Goal: Transaction & Acquisition: Purchase product/service

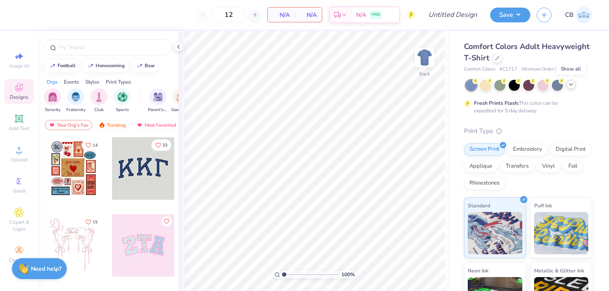
click at [571, 83] on icon at bounding box center [571, 84] width 7 height 7
click at [177, 47] on icon at bounding box center [178, 47] width 7 height 7
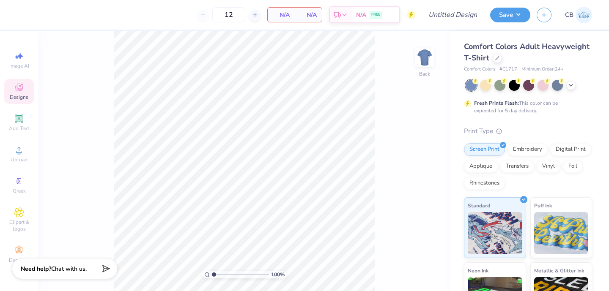
drag, startPoint x: 237, startPoint y: 13, endPoint x: 206, endPoint y: 13, distance: 31.3
click at [206, 13] on div "12" at bounding box center [228, 14] width 63 height 15
type input "24"
click at [107, 22] on div "24 N/A Per Item N/A Total Est. Delivery N/A FREE" at bounding box center [219, 15] width 392 height 30
click at [498, 58] on icon at bounding box center [497, 57] width 4 height 4
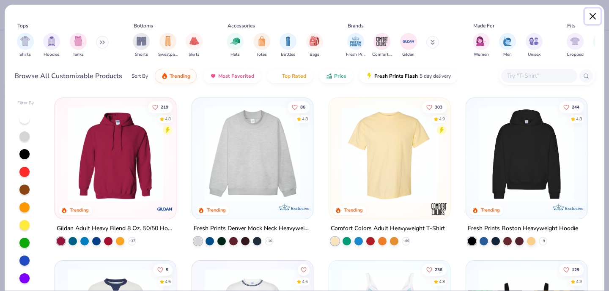
click at [596, 17] on button "Close" at bounding box center [593, 16] width 16 height 16
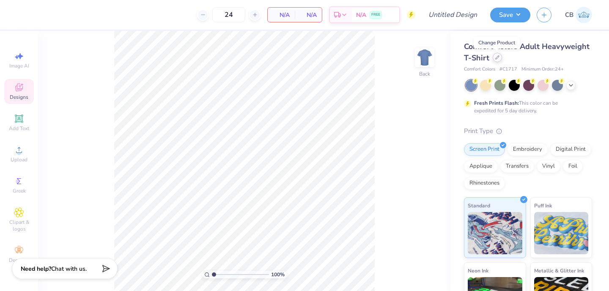
click at [499, 59] on div at bounding box center [497, 57] width 9 height 9
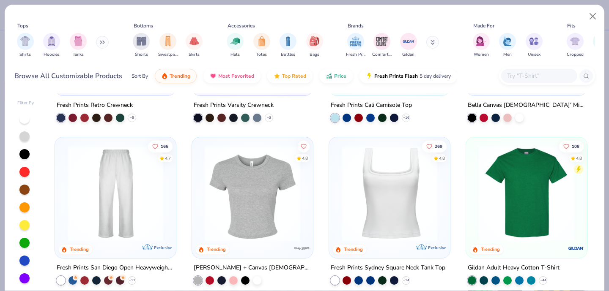
scroll to position [296, 0]
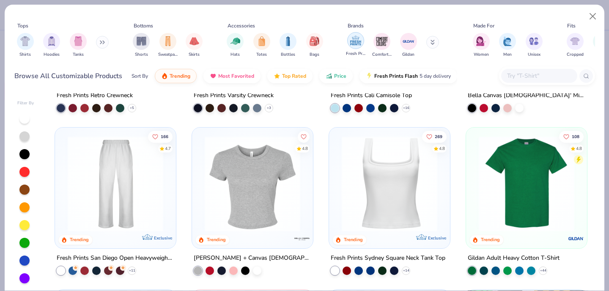
click at [352, 41] on img "filter for Fresh Prints" at bounding box center [355, 40] width 13 height 13
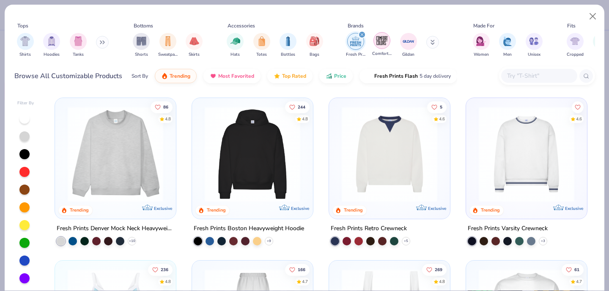
click at [384, 41] on img "filter for Comfort Colors" at bounding box center [382, 40] width 13 height 13
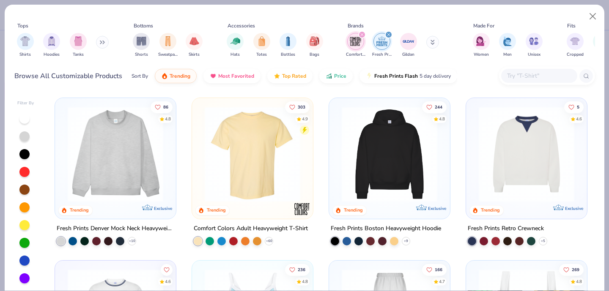
click at [361, 33] on div "filter for Comfort Colors" at bounding box center [362, 35] width 8 height 8
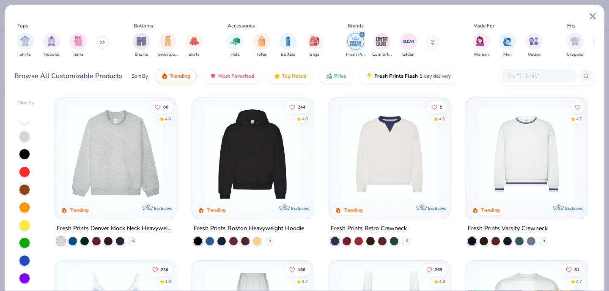
click at [361, 33] on div "filter for Fresh Prints" at bounding box center [362, 35] width 8 height 8
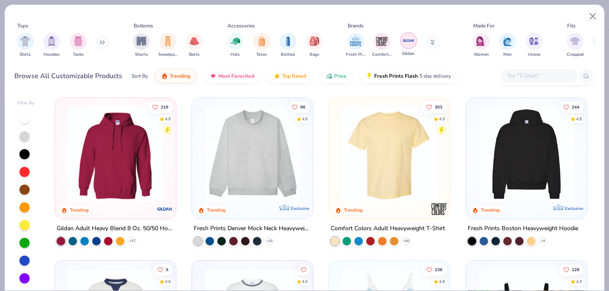
click at [411, 42] on img "filter for Gildan" at bounding box center [408, 40] width 13 height 13
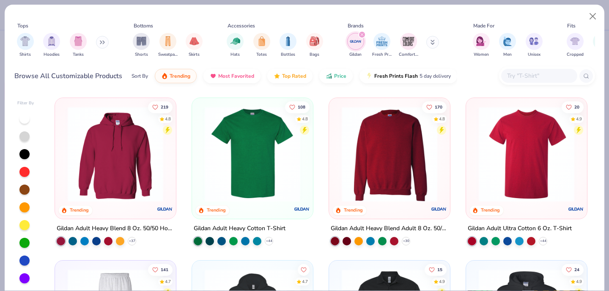
click at [363, 33] on icon "filter for Gildan" at bounding box center [361, 34] width 3 height 3
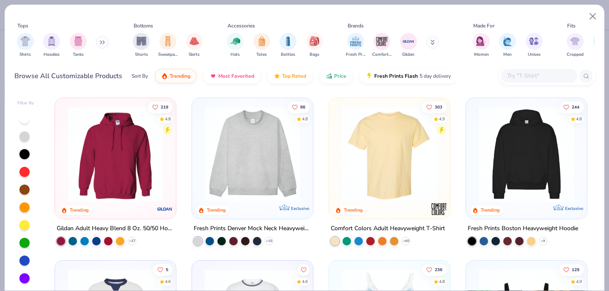
click at [520, 74] on input "text" at bounding box center [538, 76] width 65 height 10
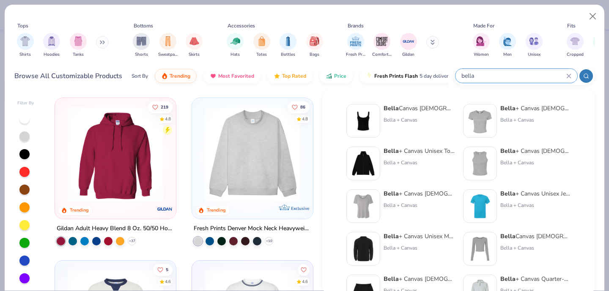
type input "bella"
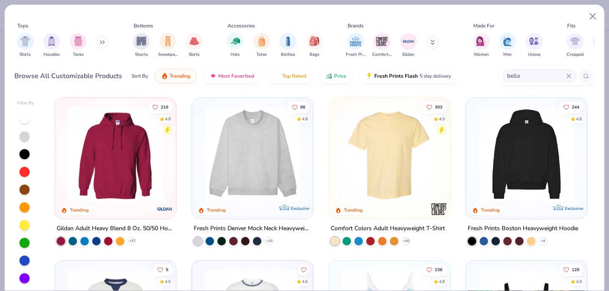
click at [436, 44] on button at bounding box center [432, 42] width 13 height 13
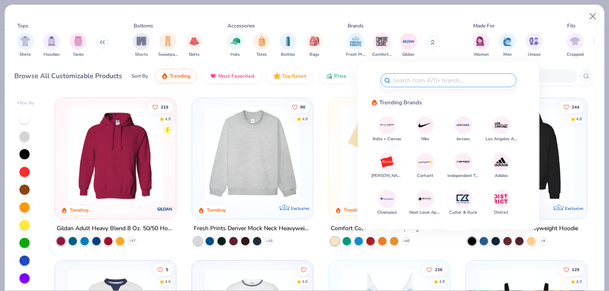
click at [391, 126] on img at bounding box center [387, 125] width 15 height 15
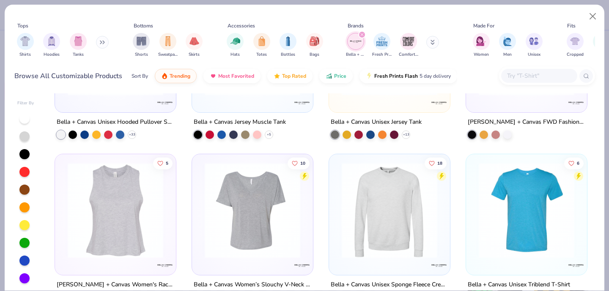
scroll to position [777, 0]
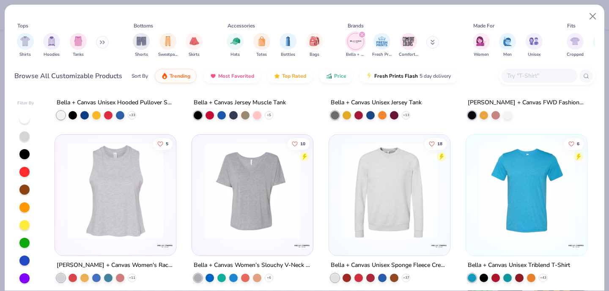
click at [366, 189] on img at bounding box center [390, 191] width 104 height 96
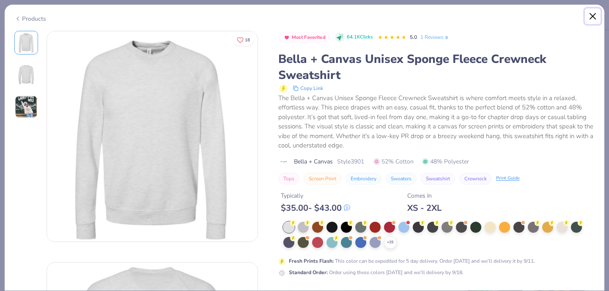
click at [596, 16] on button "Close" at bounding box center [593, 16] width 16 height 16
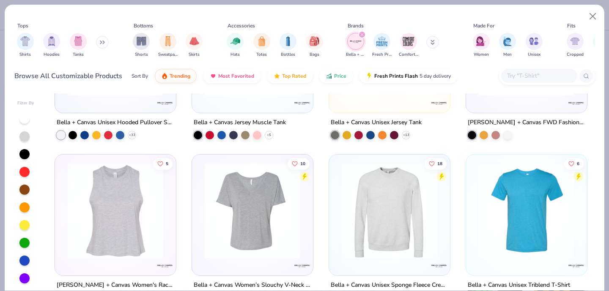
scroll to position [759, 0]
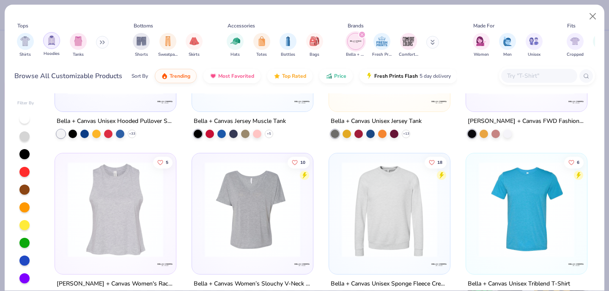
click at [53, 42] on img "filter for Hoodies" at bounding box center [51, 41] width 9 height 10
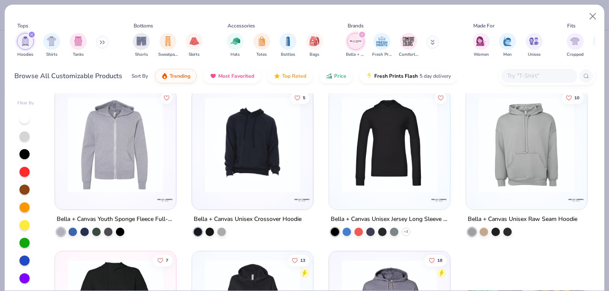
scroll to position [275, 0]
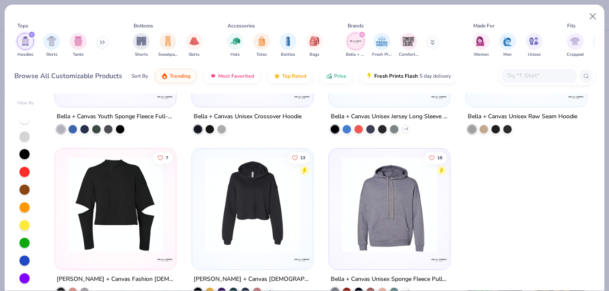
click at [534, 75] on input "text" at bounding box center [538, 76] width 65 height 10
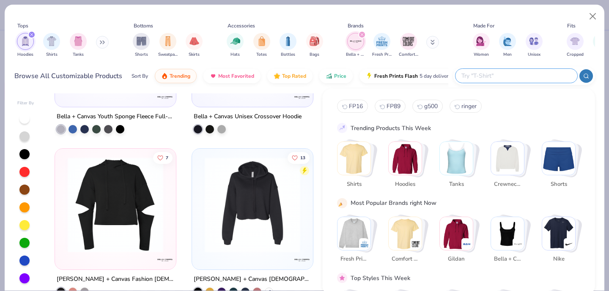
click at [33, 34] on icon "filter for Hoodies" at bounding box center [31, 34] width 3 height 3
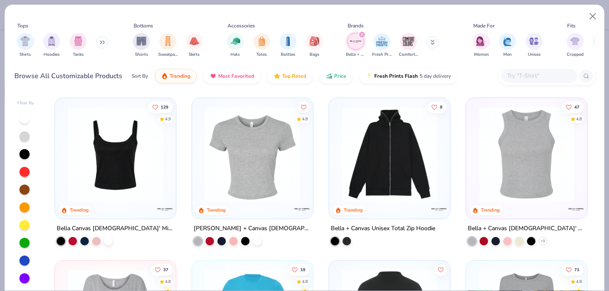
click at [511, 74] on input "text" at bounding box center [538, 76] width 65 height 10
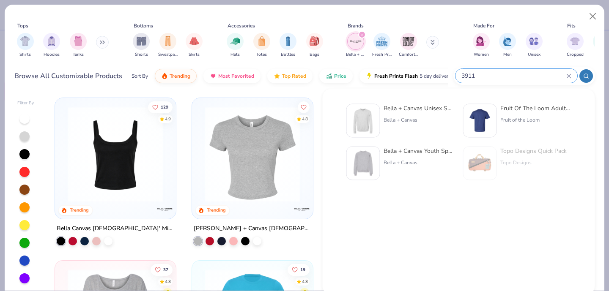
type input "3911"
click at [364, 118] on img at bounding box center [363, 121] width 26 height 26
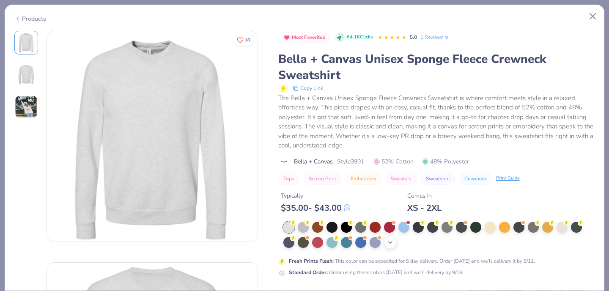
click at [392, 242] on icon at bounding box center [390, 242] width 7 height 7
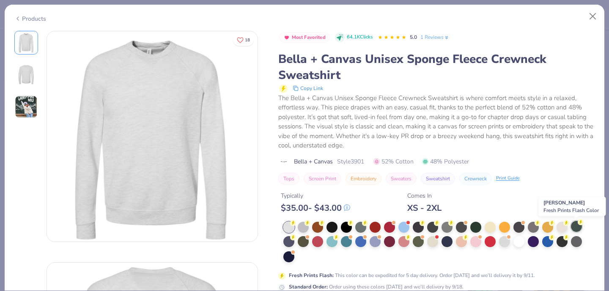
click at [578, 227] on div at bounding box center [576, 226] width 11 height 11
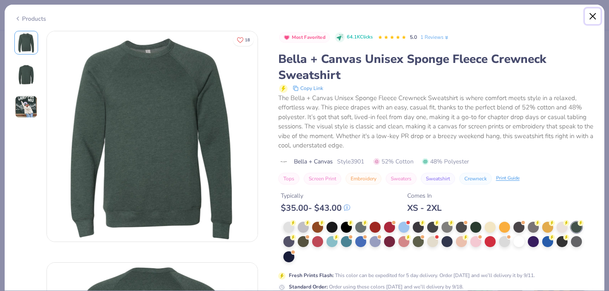
click at [589, 14] on button "Close" at bounding box center [593, 16] width 16 height 16
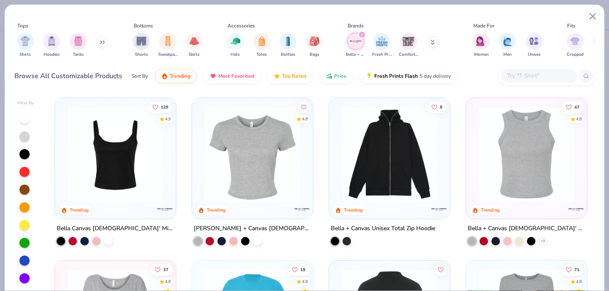
click at [526, 79] on input "text" at bounding box center [538, 76] width 65 height 10
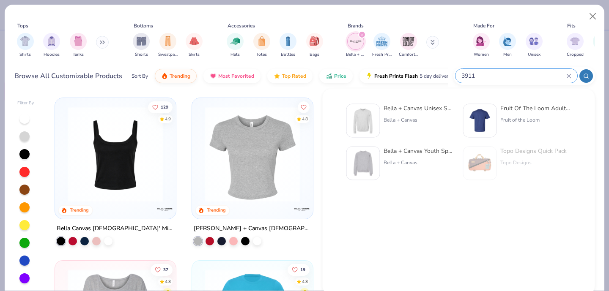
type input "3911"
click at [363, 164] on img at bounding box center [363, 164] width 26 height 26
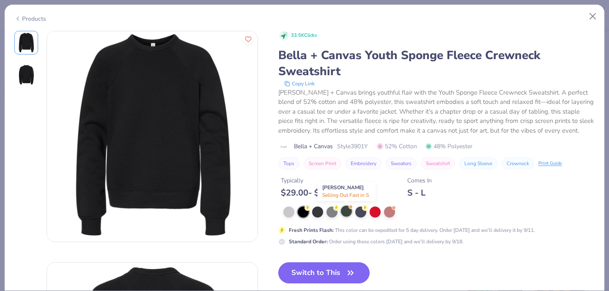
click at [346, 213] on div at bounding box center [346, 211] width 11 height 11
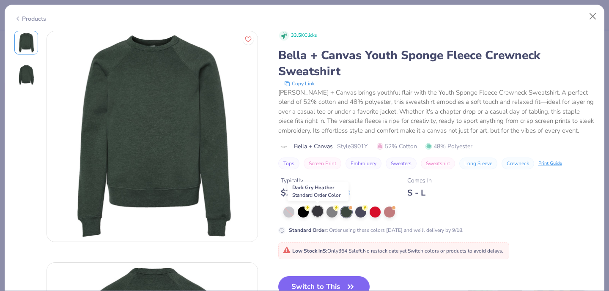
click at [318, 213] on div at bounding box center [317, 211] width 11 height 11
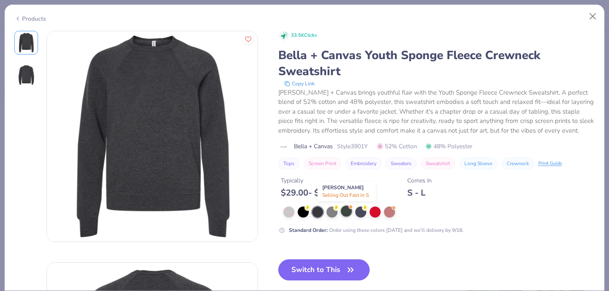
click at [349, 213] on div at bounding box center [346, 211] width 11 height 11
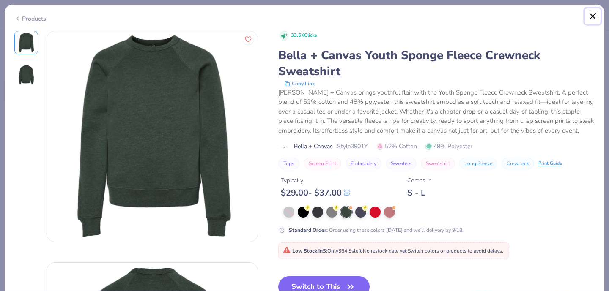
click at [594, 14] on button "Close" at bounding box center [593, 16] width 16 height 16
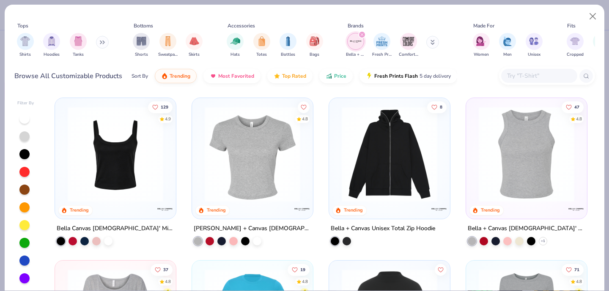
click at [527, 72] on input "text" at bounding box center [538, 76] width 65 height 10
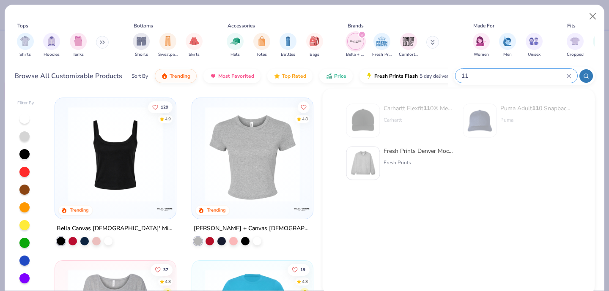
drag, startPoint x: 478, startPoint y: 76, endPoint x: 461, endPoint y: 75, distance: 17.4
click at [461, 75] on input "11" at bounding box center [514, 76] width 106 height 10
type input "1"
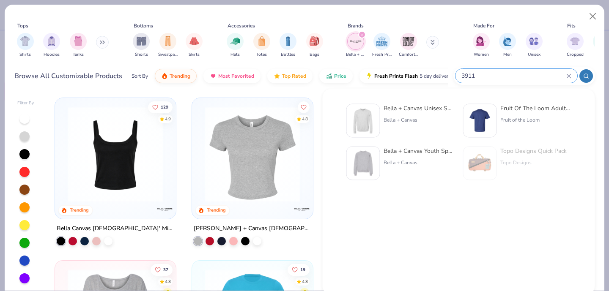
type input "3911"
click at [365, 166] on img at bounding box center [363, 164] width 26 height 26
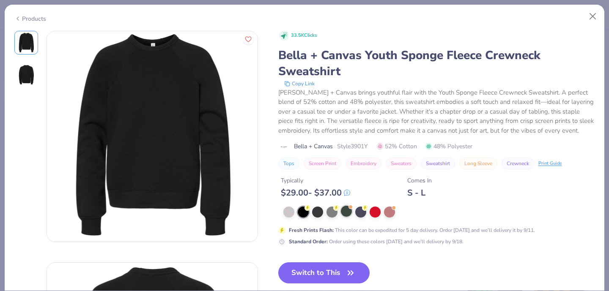
click at [344, 217] on div at bounding box center [346, 211] width 11 height 11
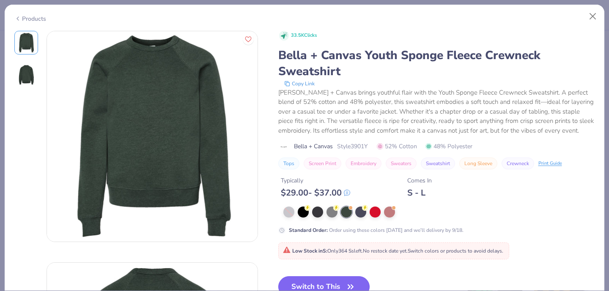
click at [323, 281] on button "Switch to This" at bounding box center [324, 287] width 92 height 21
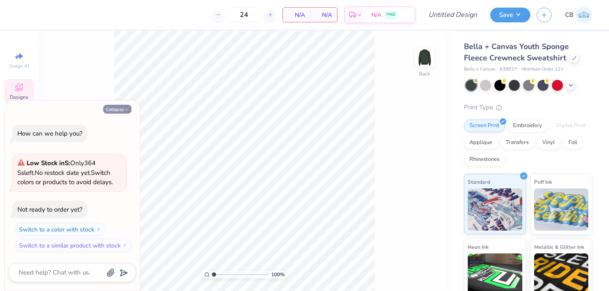
click at [123, 108] on button "Collapse" at bounding box center [117, 109] width 28 height 9
type textarea "x"
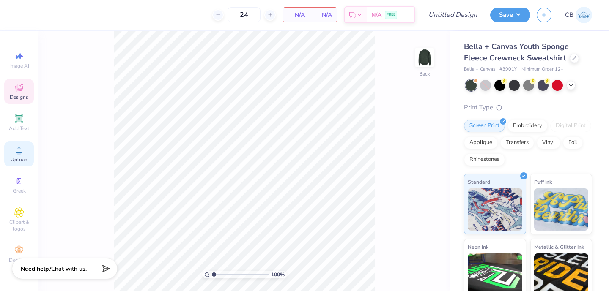
click at [15, 155] on div "Upload" at bounding box center [19, 154] width 30 height 25
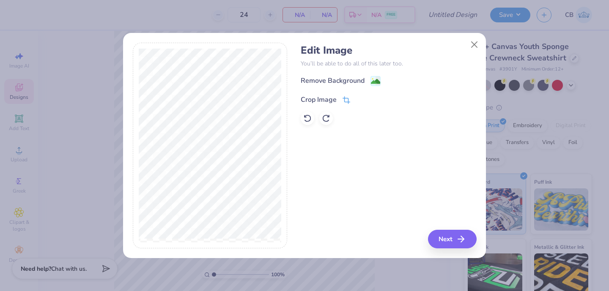
click at [344, 102] on icon at bounding box center [347, 100] width 8 height 8
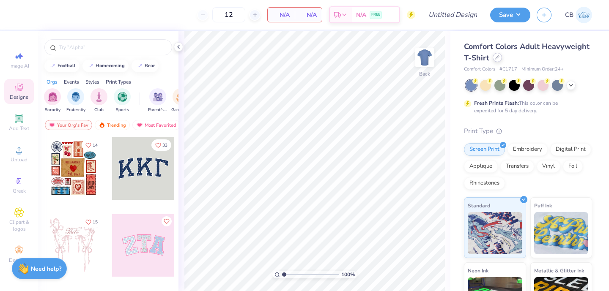
click at [501, 60] on div "Comfort Colors Adult Heavyweight T-Shirt" at bounding box center [528, 52] width 128 height 23
click at [496, 55] on icon at bounding box center [497, 57] width 4 height 4
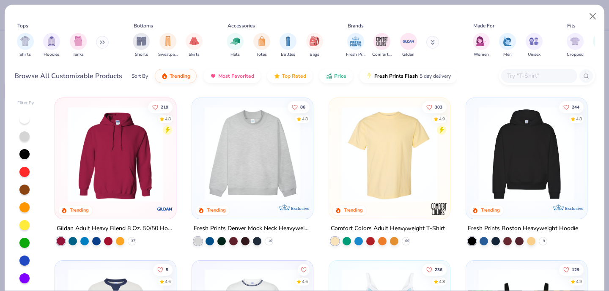
click at [530, 70] on div at bounding box center [539, 76] width 76 height 14
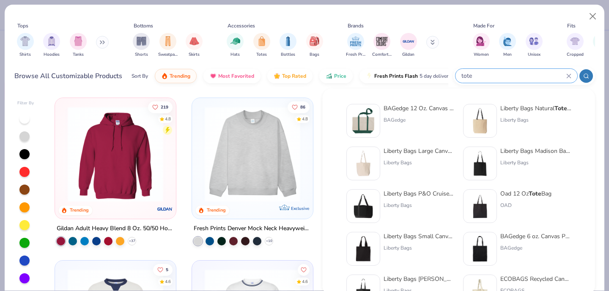
type input "tote"
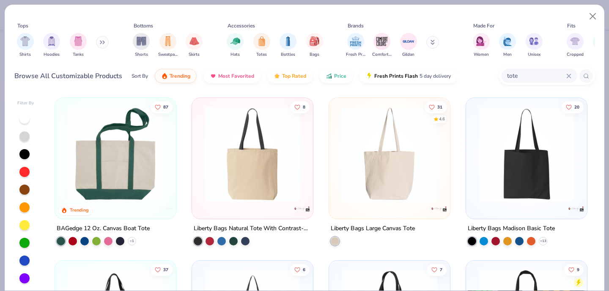
click at [397, 162] on img at bounding box center [390, 155] width 104 height 96
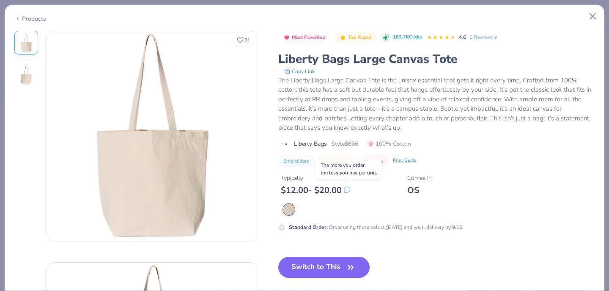
click at [350, 191] on icon at bounding box center [346, 189] width 5 height 5
click at [302, 268] on button "Switch to This" at bounding box center [324, 267] width 92 height 21
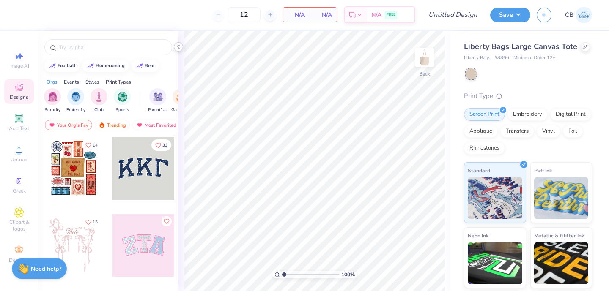
click at [180, 49] on icon at bounding box center [178, 47] width 7 height 7
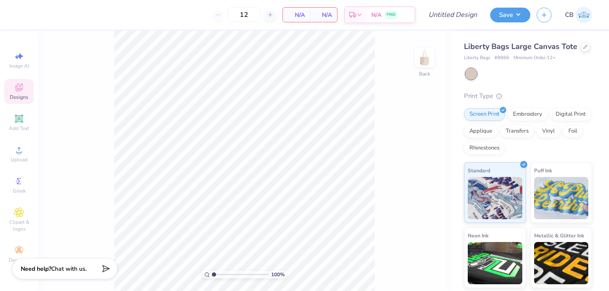
drag, startPoint x: 253, startPoint y: 14, endPoint x: 225, endPoint y: 14, distance: 28.8
click at [225, 14] on div "12" at bounding box center [243, 14] width 63 height 15
type input "24"
click at [159, 15] on div "24 N/A Per Item N/A Total Est. Delivery N/A FREE" at bounding box center [219, 15] width 392 height 30
click at [23, 153] on icon at bounding box center [19, 150] width 10 height 10
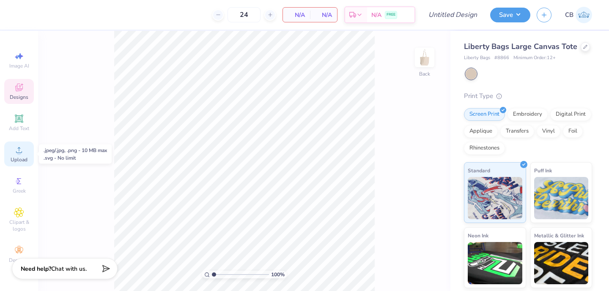
click at [21, 153] on icon at bounding box center [19, 150] width 6 height 6
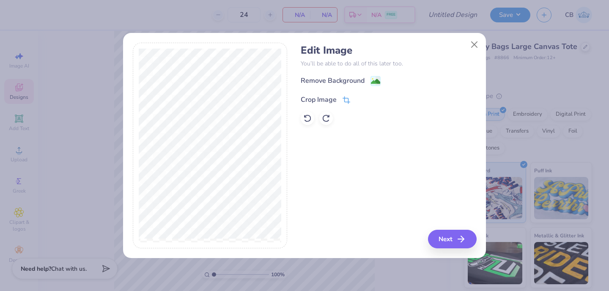
click at [328, 97] on div "Crop Image" at bounding box center [319, 100] width 36 height 10
click at [356, 97] on button at bounding box center [360, 98] width 9 height 9
click at [364, 82] on div "Remove Background" at bounding box center [333, 82] width 64 height 10
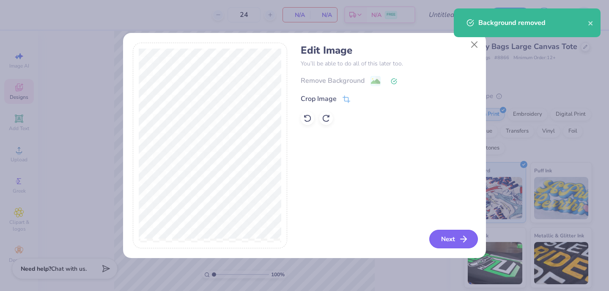
click at [443, 237] on button "Next" at bounding box center [453, 239] width 49 height 19
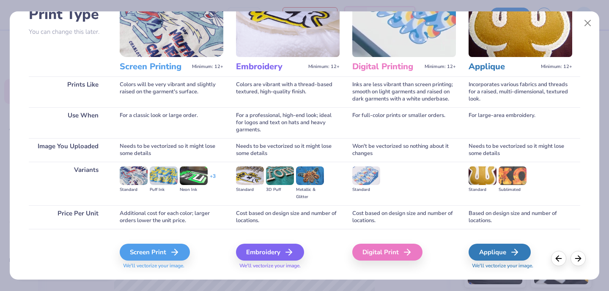
scroll to position [88, 0]
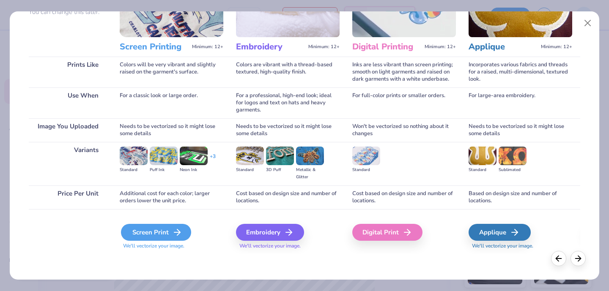
click at [157, 233] on div "Screen Print" at bounding box center [156, 232] width 70 height 17
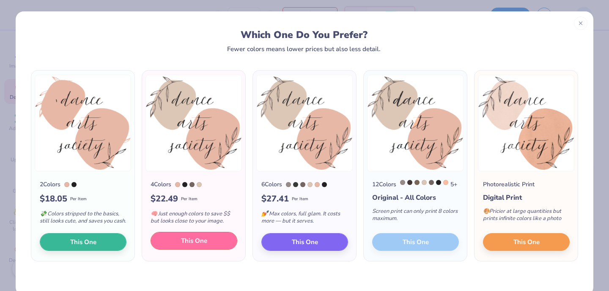
click at [203, 246] on span "This One" at bounding box center [194, 241] width 26 height 10
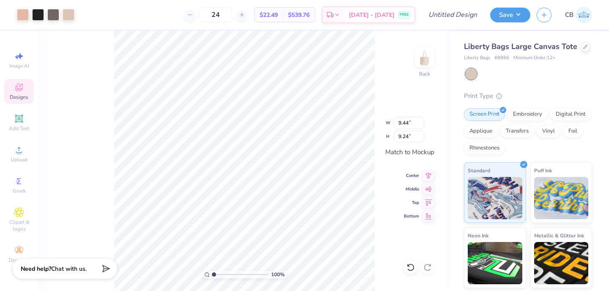
type input "10.30"
type input "10.09"
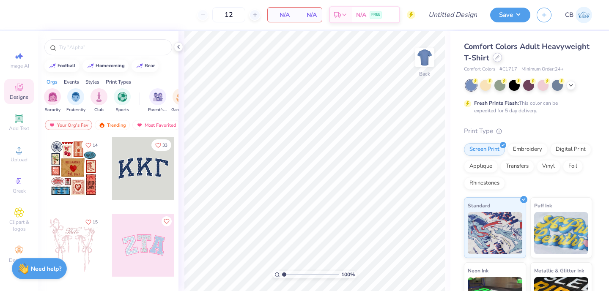
click at [498, 56] on icon at bounding box center [497, 57] width 4 height 4
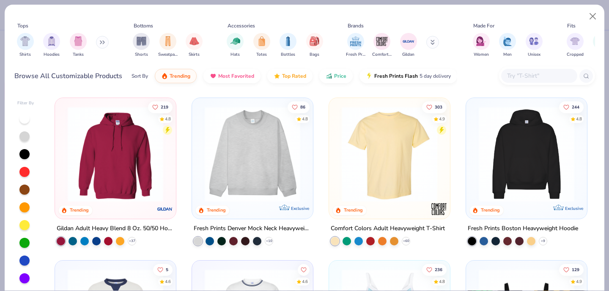
click at [513, 79] on input "text" at bounding box center [538, 76] width 65 height 10
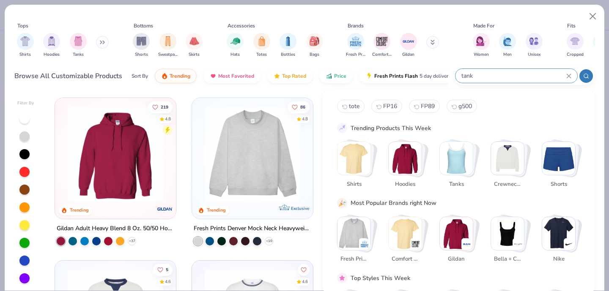
type input "tank"
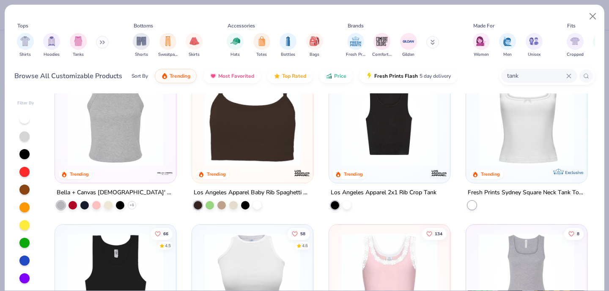
scroll to position [204, 0]
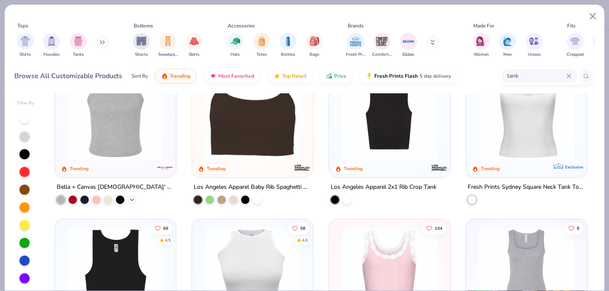
click at [134, 200] on icon at bounding box center [132, 199] width 7 height 7
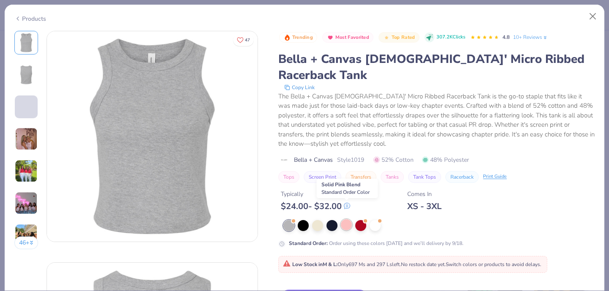
click at [346, 220] on div at bounding box center [346, 225] width 11 height 11
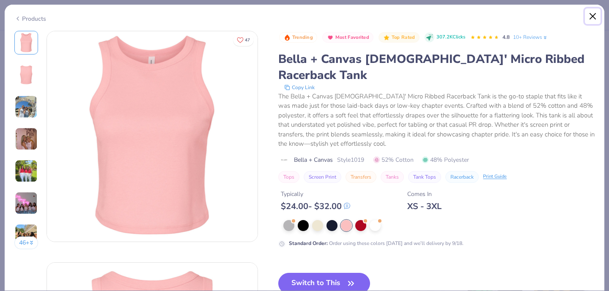
click at [595, 15] on button "Close" at bounding box center [593, 16] width 16 height 16
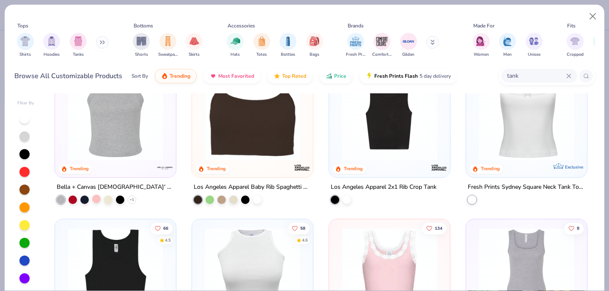
click at [98, 198] on div at bounding box center [96, 199] width 8 height 8
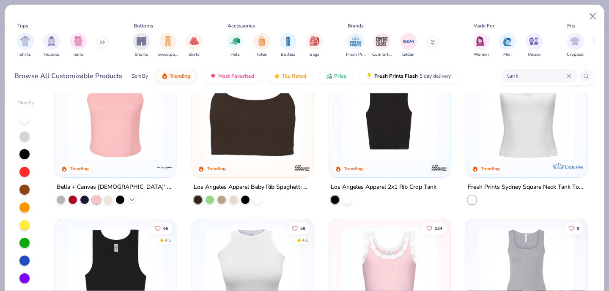
click at [132, 196] on icon at bounding box center [132, 199] width 7 height 7
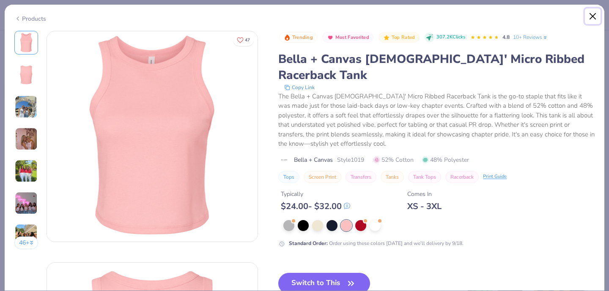
click at [594, 15] on button "Close" at bounding box center [593, 16] width 16 height 16
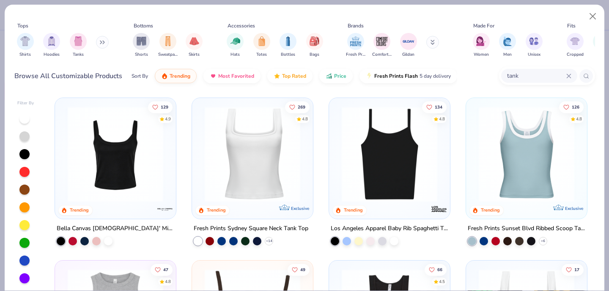
click at [529, 154] on img at bounding box center [527, 155] width 104 height 96
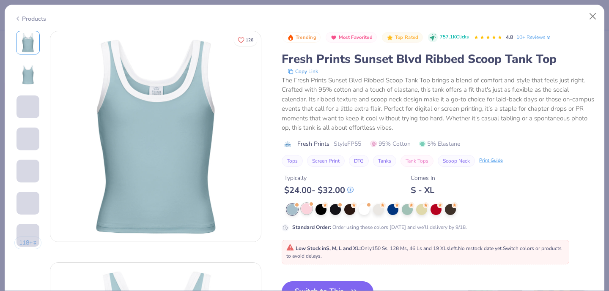
click at [306, 209] on div at bounding box center [306, 208] width 11 height 11
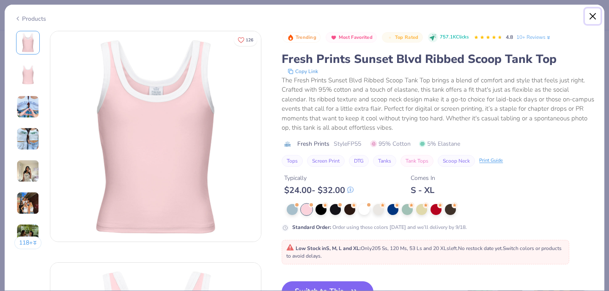
click at [594, 14] on button "Close" at bounding box center [593, 16] width 16 height 16
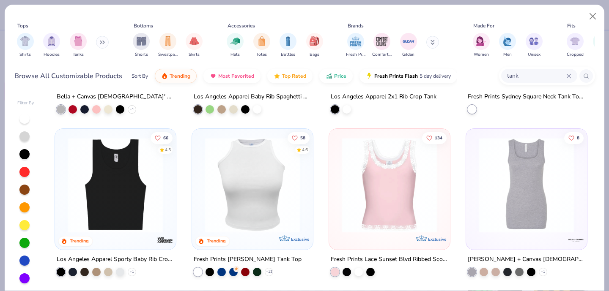
scroll to position [316, 0]
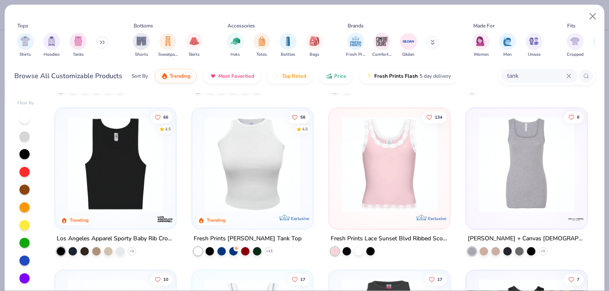
click at [274, 192] on img at bounding box center [253, 164] width 104 height 96
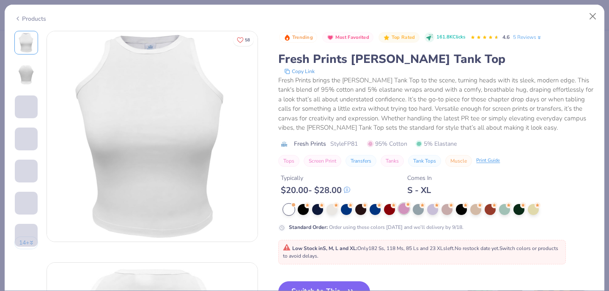
click at [405, 206] on icon at bounding box center [408, 205] width 6 height 6
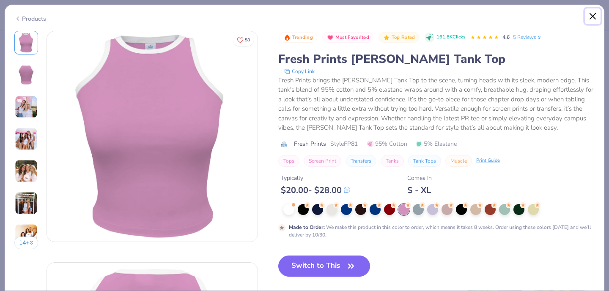
click at [595, 18] on button "Close" at bounding box center [593, 16] width 16 height 16
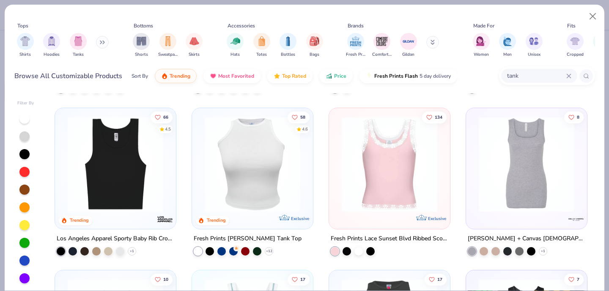
click at [236, 181] on img at bounding box center [253, 164] width 104 height 96
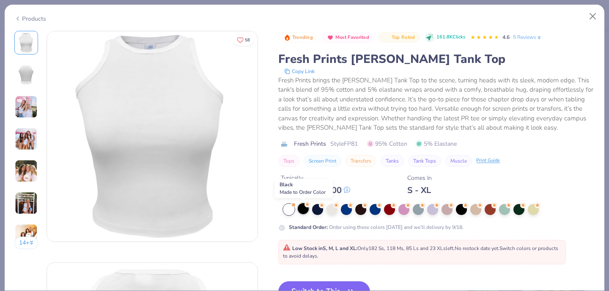
click at [305, 212] on div at bounding box center [303, 208] width 11 height 11
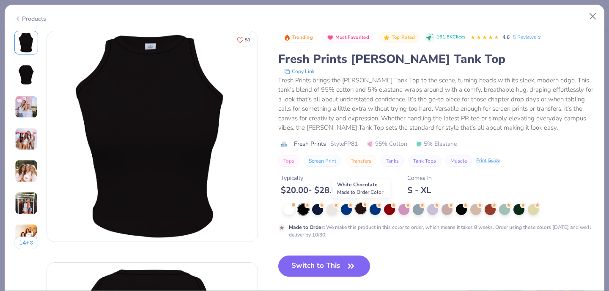
click at [360, 211] on div at bounding box center [360, 208] width 11 height 11
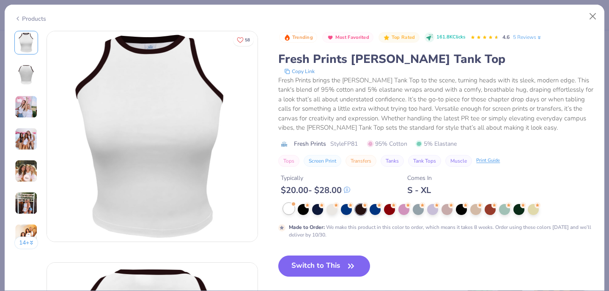
click at [285, 209] on div at bounding box center [288, 208] width 11 height 11
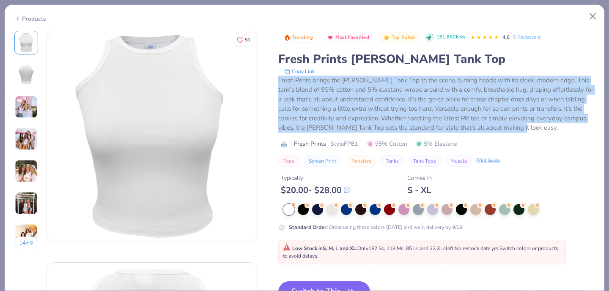
drag, startPoint x: 278, startPoint y: 79, endPoint x: 508, endPoint y: 135, distance: 236.4
click at [508, 135] on div "Trending Most Favorited Top Rated 161.8K Clicks 4.6 5 Reviews Fresh Prints Mari…" at bounding box center [436, 99] width 316 height 136
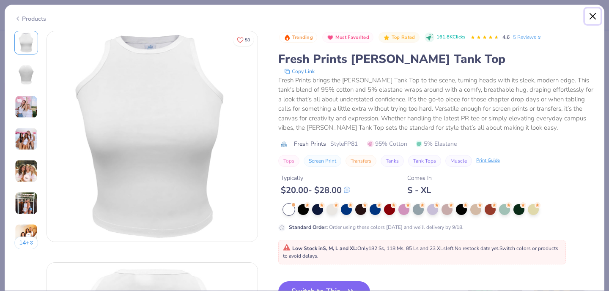
click at [590, 13] on button "Close" at bounding box center [593, 16] width 16 height 16
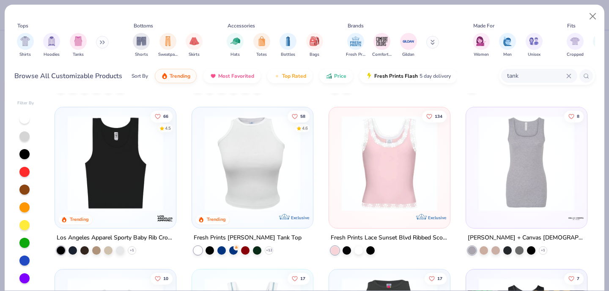
scroll to position [326, 0]
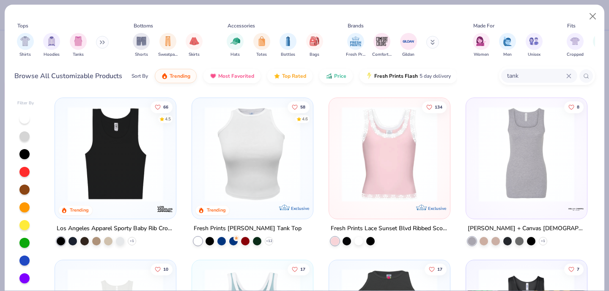
click at [254, 173] on img at bounding box center [253, 154] width 104 height 96
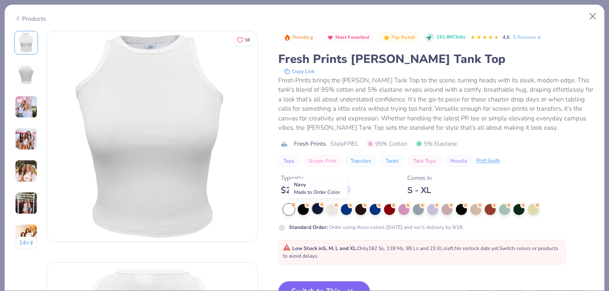
click at [316, 210] on div at bounding box center [317, 208] width 11 height 11
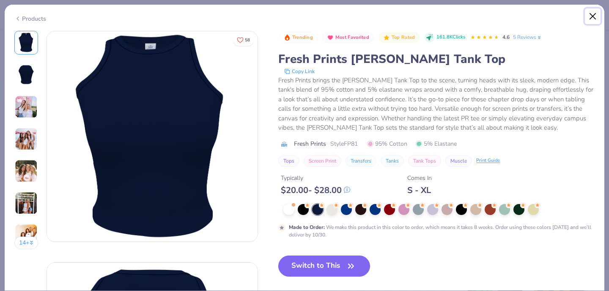
click at [596, 15] on button "Close" at bounding box center [593, 16] width 16 height 16
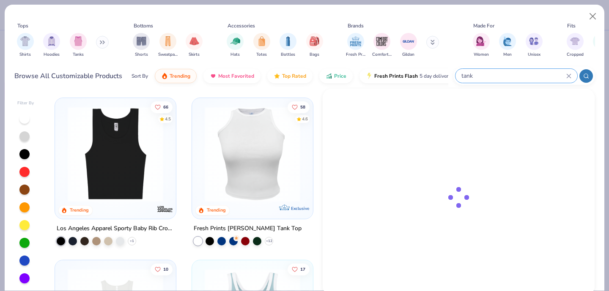
drag, startPoint x: 519, startPoint y: 75, endPoint x: 478, endPoint y: 75, distance: 41.5
click at [478, 75] on input "tank" at bounding box center [514, 76] width 106 height 10
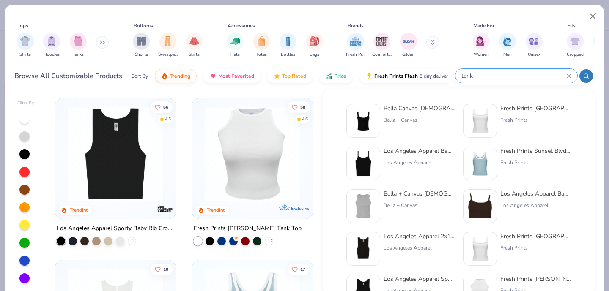
drag, startPoint x: 478, startPoint y: 75, endPoint x: 449, endPoint y: 75, distance: 28.8
click at [449, 75] on div "Browse All Customizable Products Sort By Trending Most Favorited Top Rated Pric…" at bounding box center [304, 76] width 581 height 24
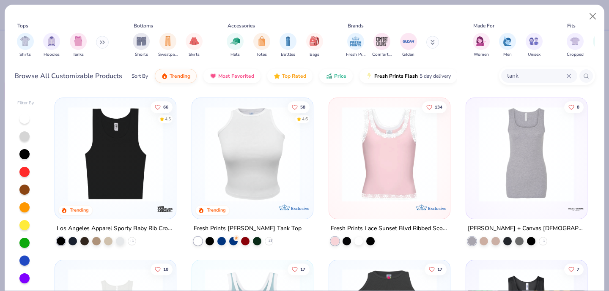
click at [567, 74] on icon at bounding box center [569, 76] width 4 height 4
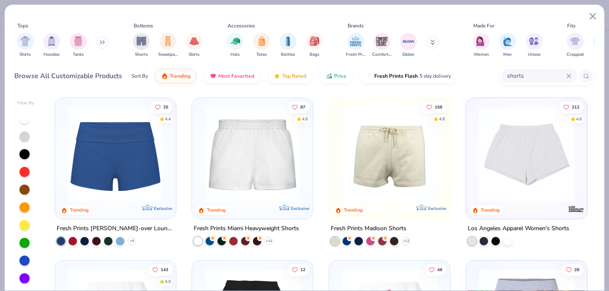
click at [277, 148] on img at bounding box center [253, 155] width 104 height 96
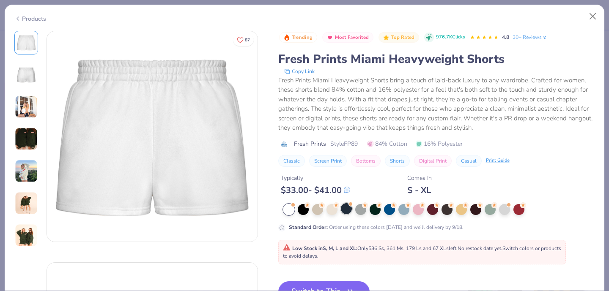
click at [349, 212] on div at bounding box center [346, 208] width 11 height 11
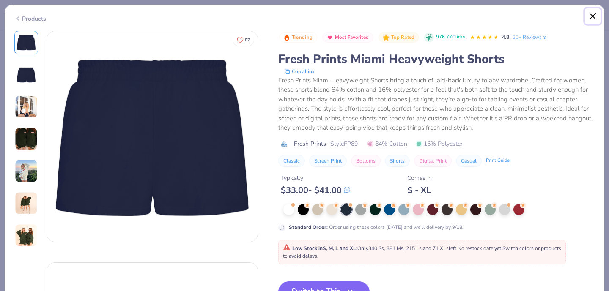
click at [592, 18] on button "Close" at bounding box center [593, 16] width 16 height 16
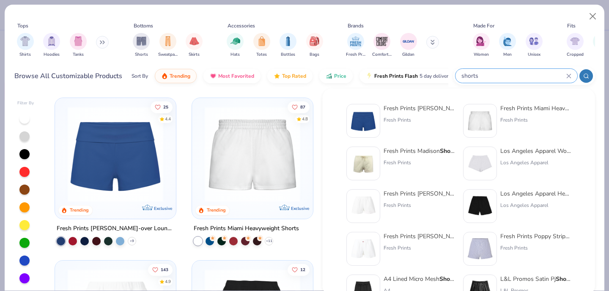
drag, startPoint x: 533, startPoint y: 77, endPoint x: 451, endPoint y: 77, distance: 82.5
click at [451, 77] on div "Browse All Customizable Products Sort By Trending Most Favorited Top Rated Pric…" at bounding box center [304, 76] width 581 height 24
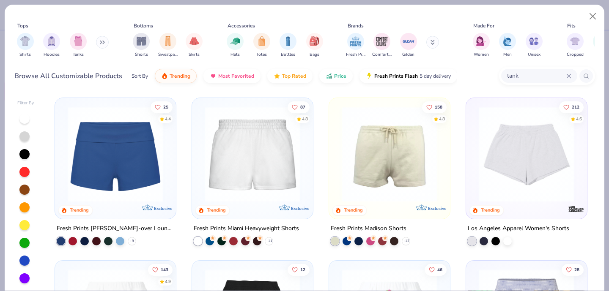
type input "tank"
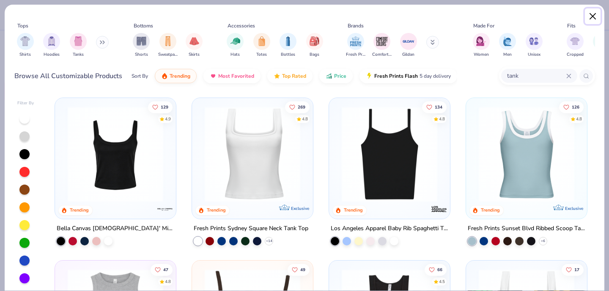
click at [597, 15] on button "Close" at bounding box center [593, 16] width 16 height 16
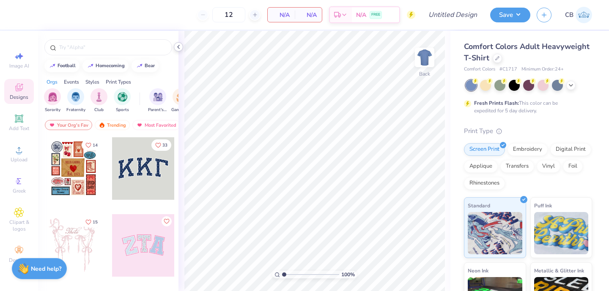
click at [178, 47] on polyline at bounding box center [179, 46] width 2 height 3
